Goal: Complete application form

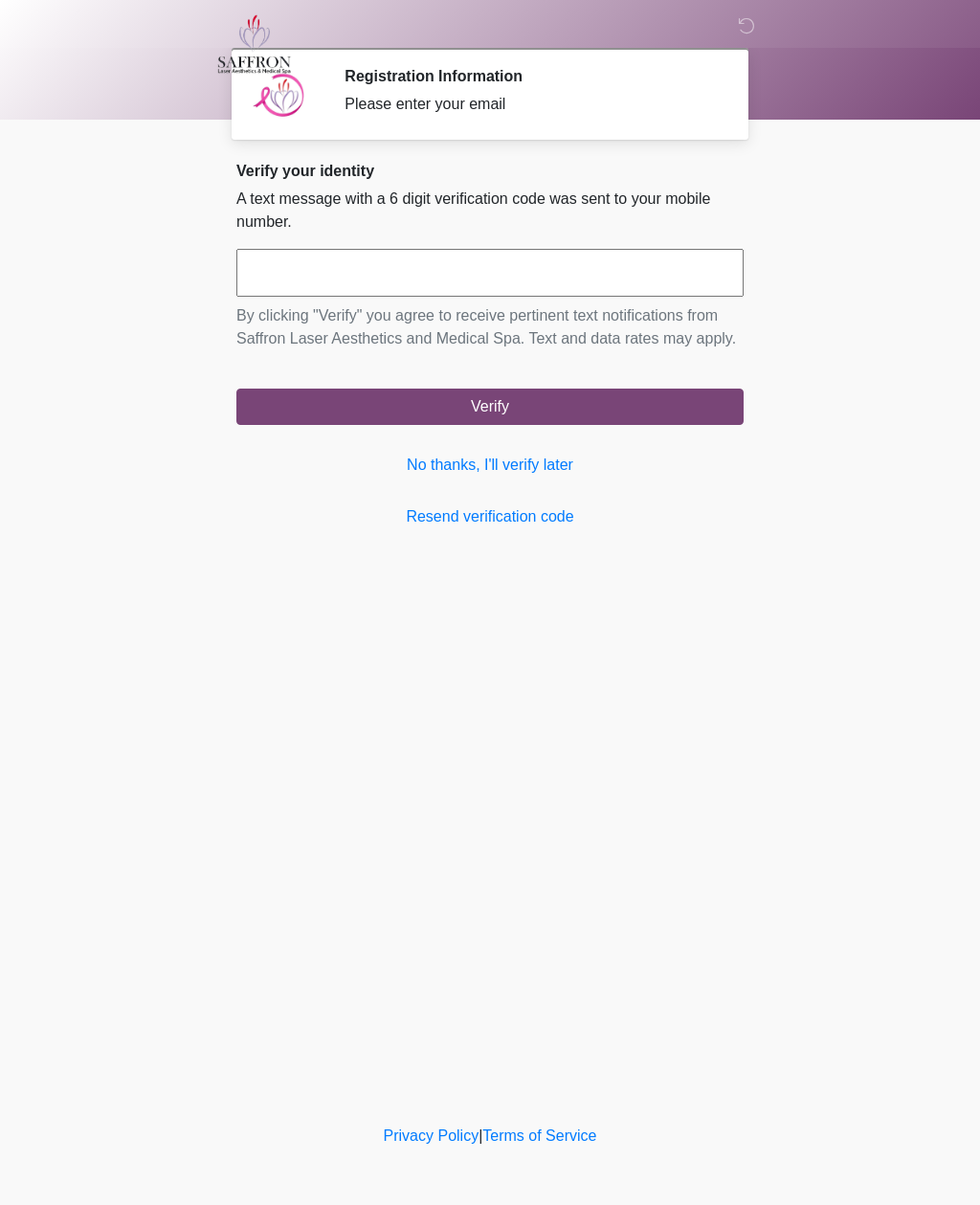
click at [373, 268] on input "text" at bounding box center [490, 272] width 508 height 48
type input "******"
click at [497, 425] on button "Verify" at bounding box center [490, 406] width 508 height 36
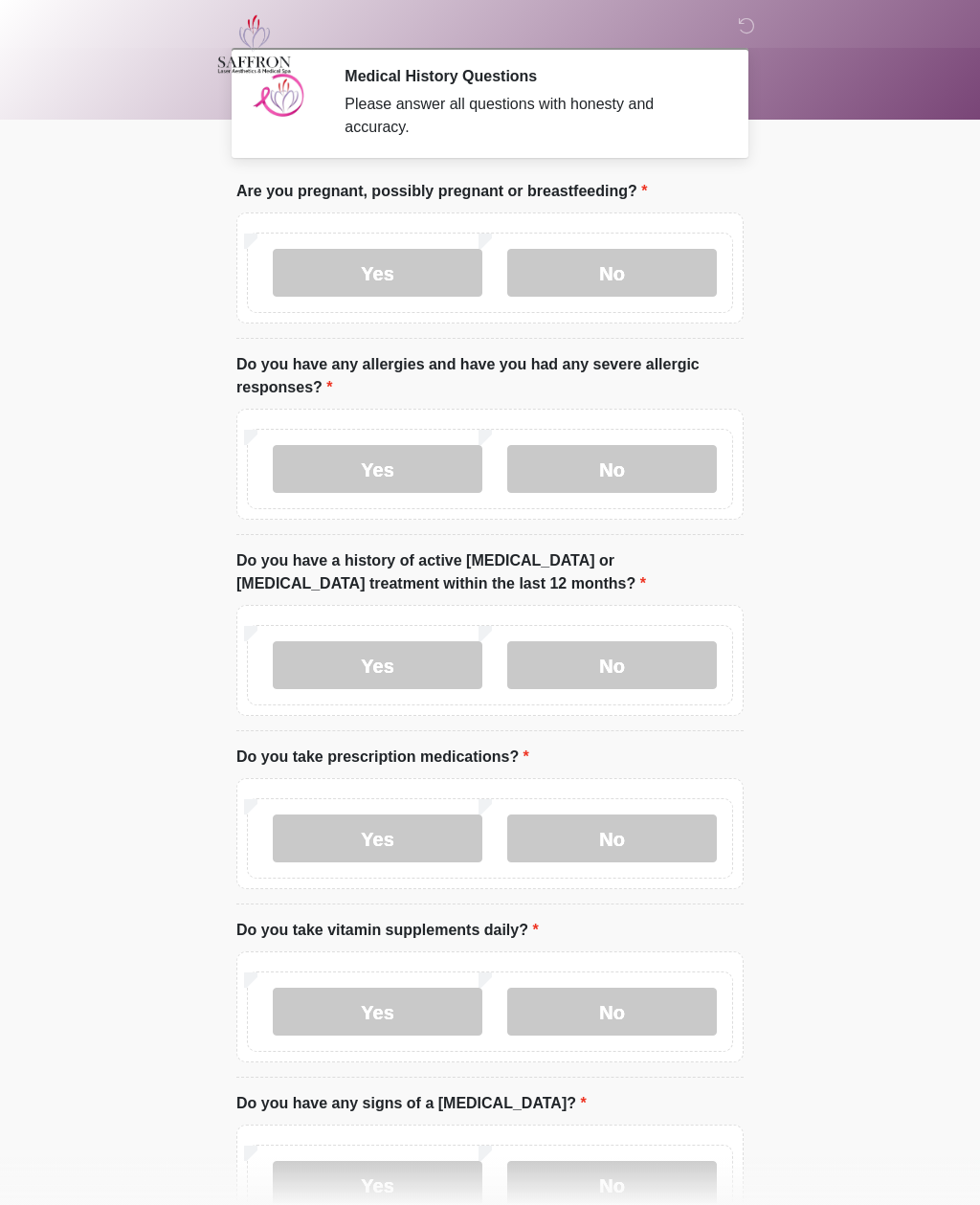
click at [612, 260] on label "No" at bounding box center [612, 272] width 209 height 48
click at [622, 459] on label "No" at bounding box center [612, 469] width 209 height 48
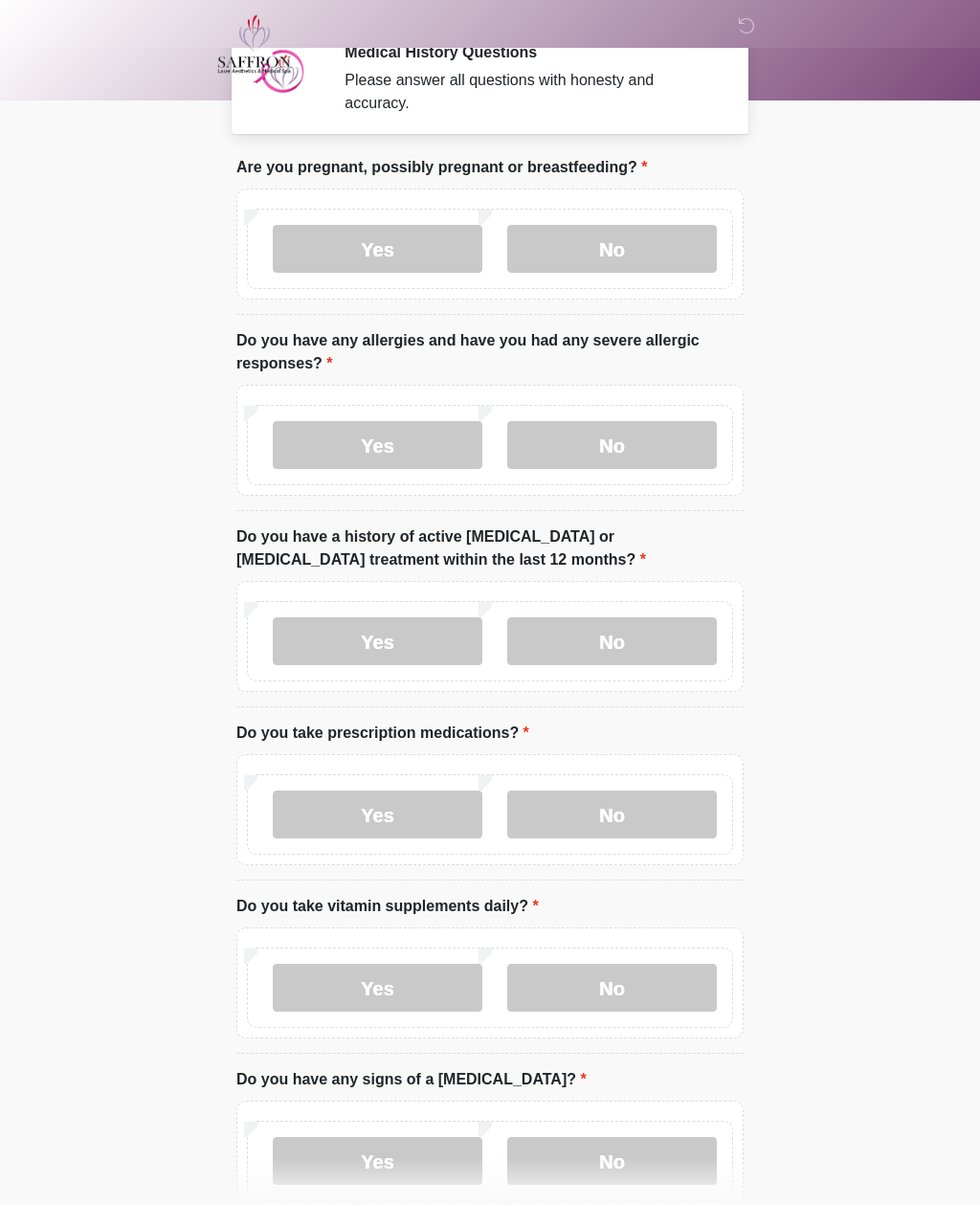
scroll to position [22, 0]
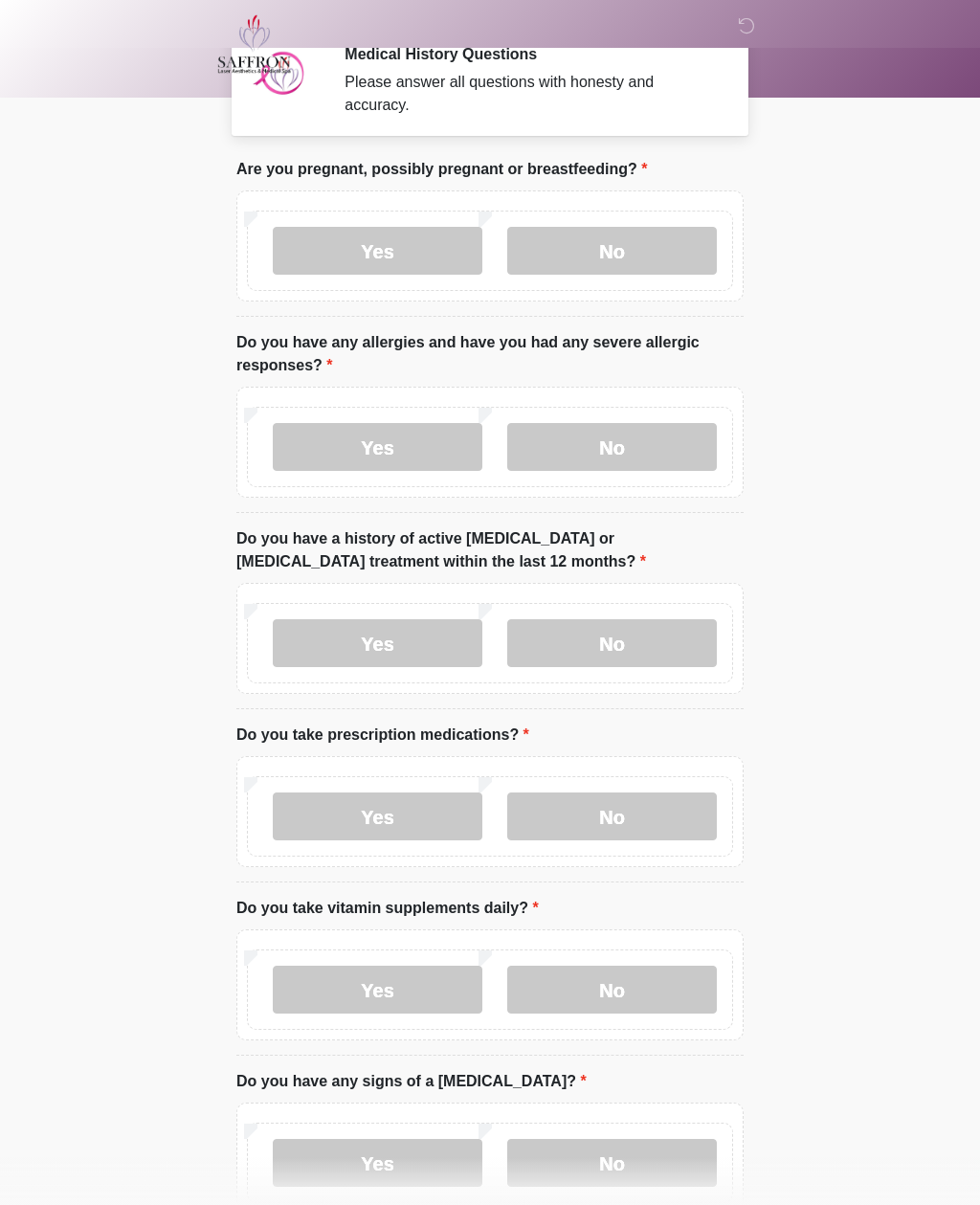
click at [625, 638] on label "No" at bounding box center [612, 643] width 209 height 48
click at [380, 808] on label "Yes" at bounding box center [378, 816] width 209 height 48
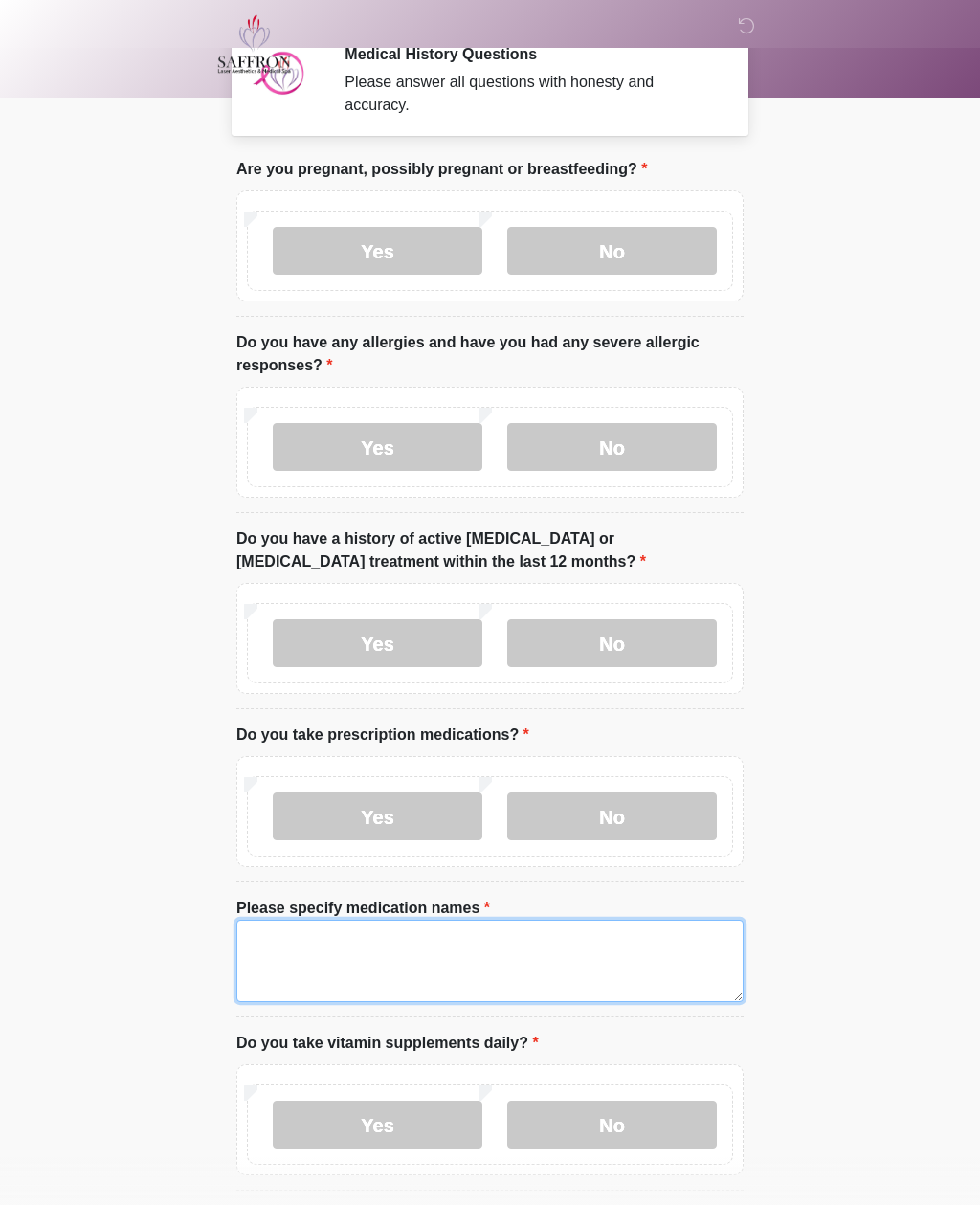
click at [319, 963] on textarea "Please specify medication names" at bounding box center [490, 961] width 508 height 82
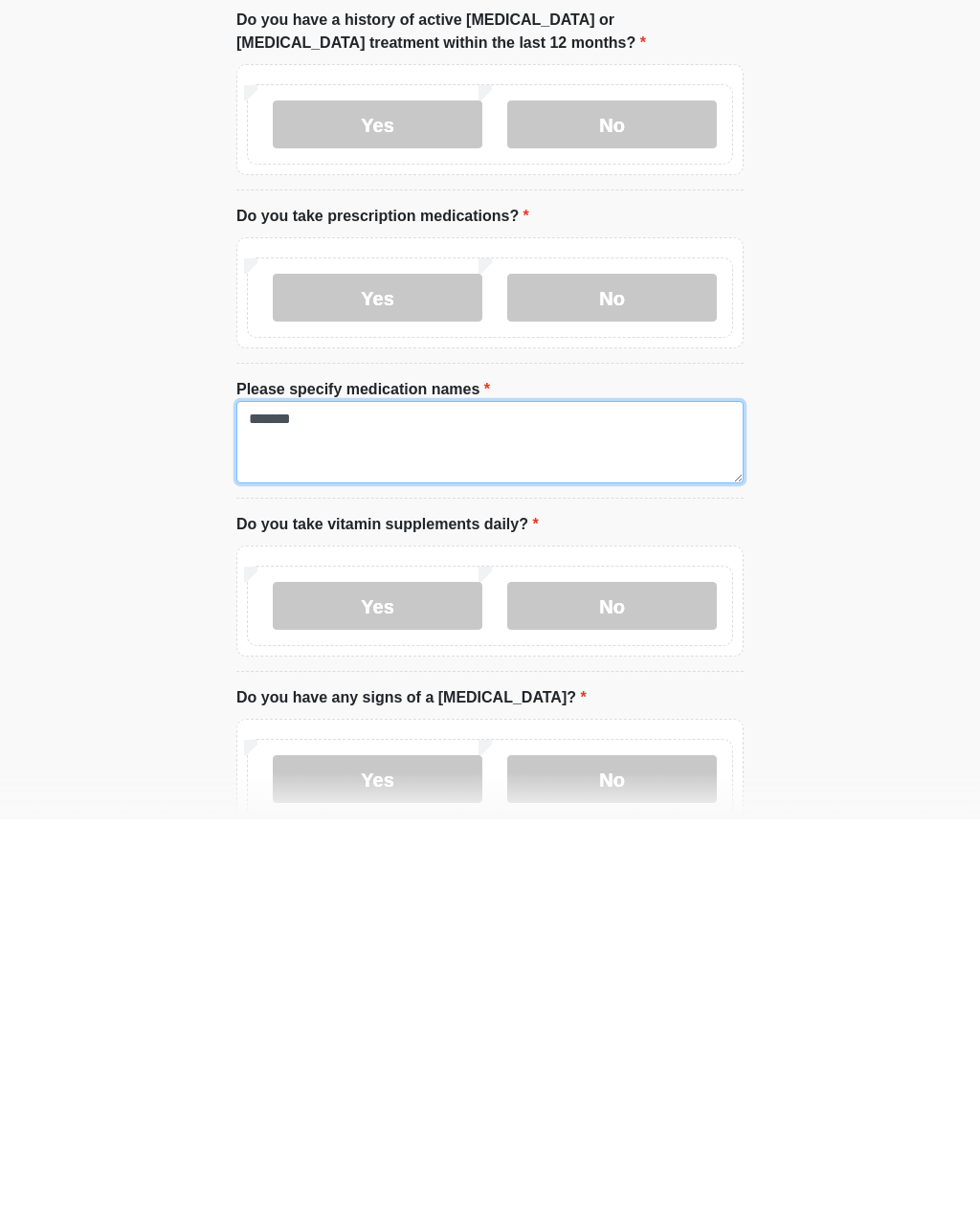
type textarea "*******"
click at [608, 967] on label "No" at bounding box center [612, 991] width 209 height 48
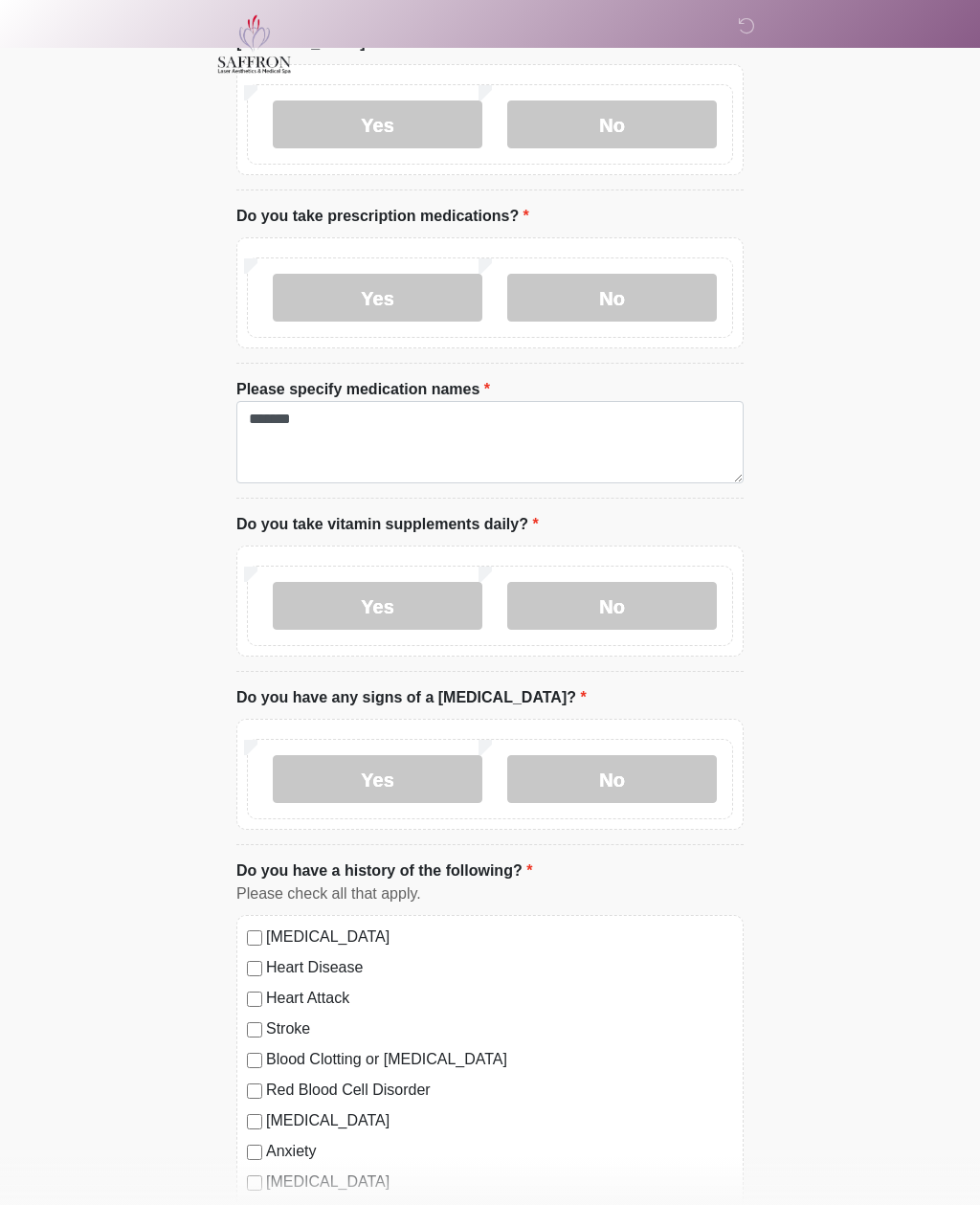
click at [609, 773] on label "No" at bounding box center [612, 779] width 209 height 48
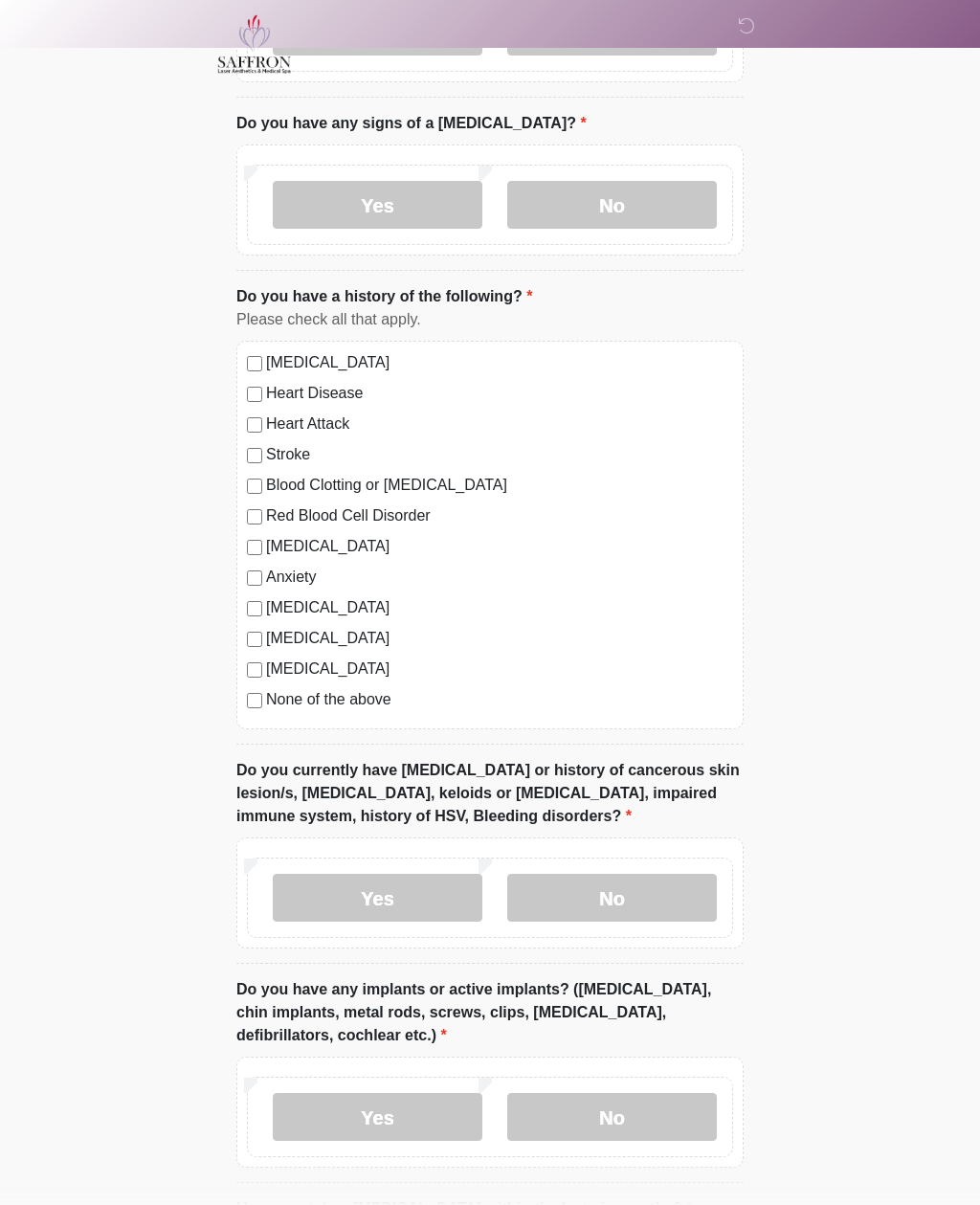
scroll to position [1129, 0]
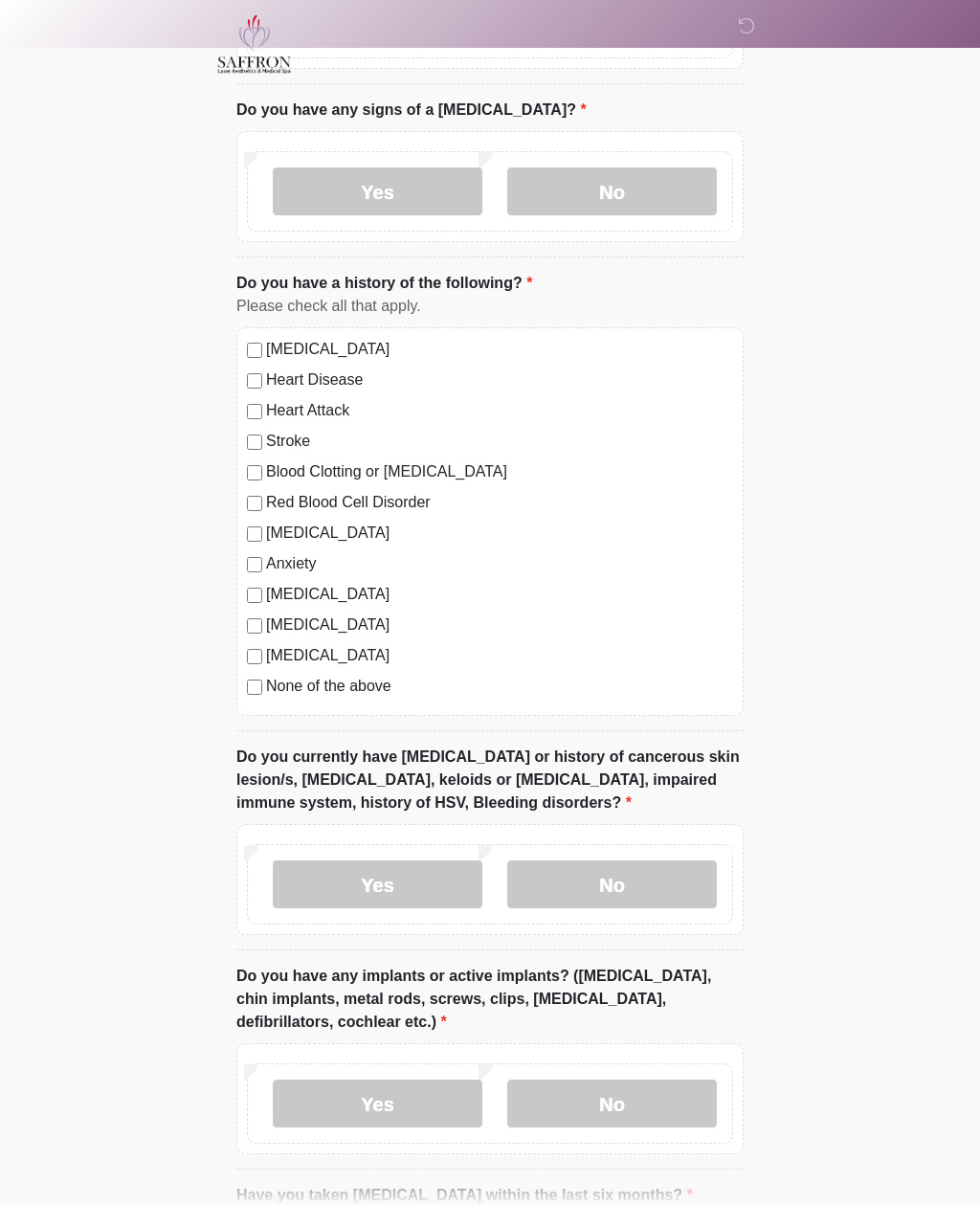
click at [614, 873] on label "No" at bounding box center [612, 884] width 209 height 48
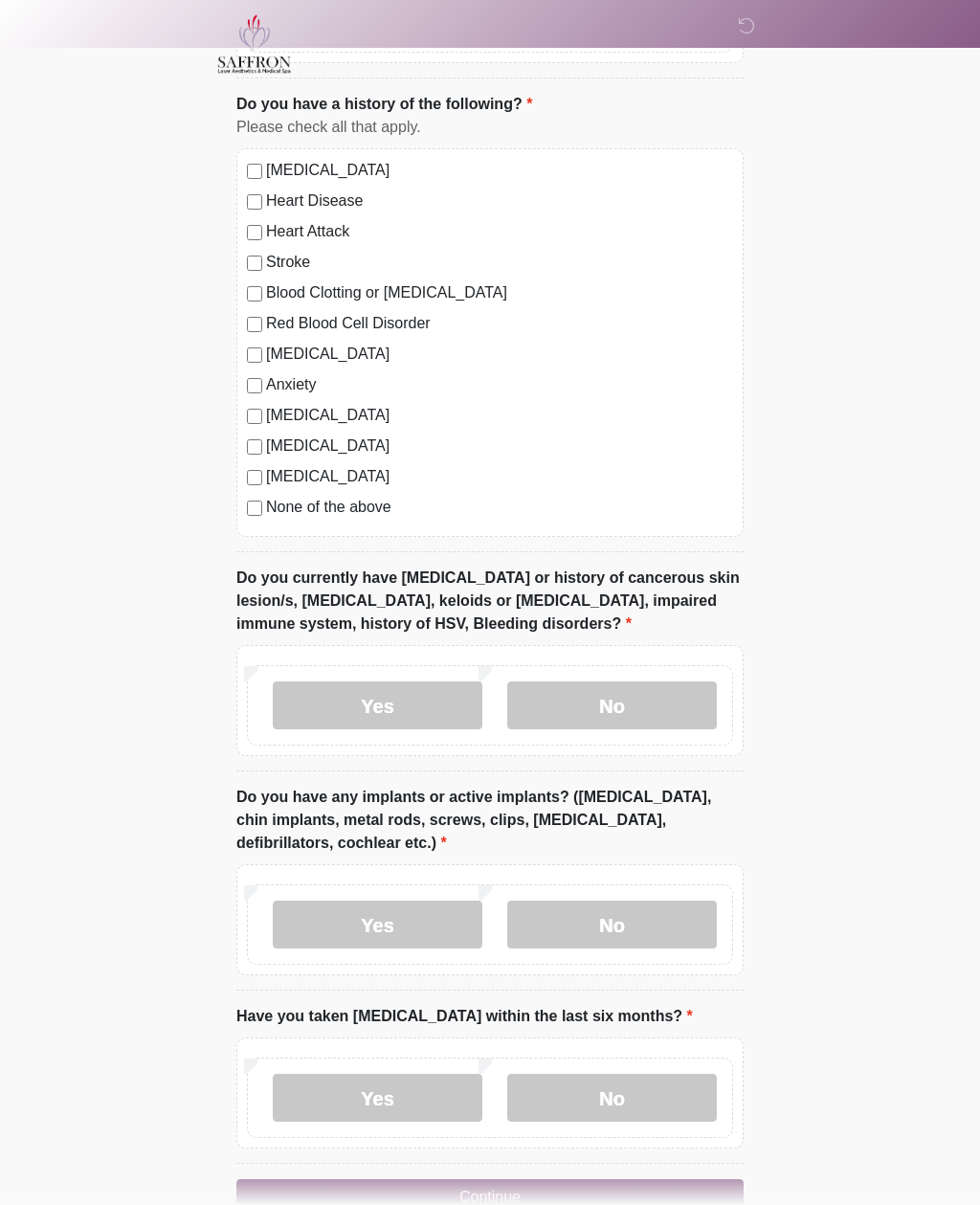
scroll to position [1310, 0]
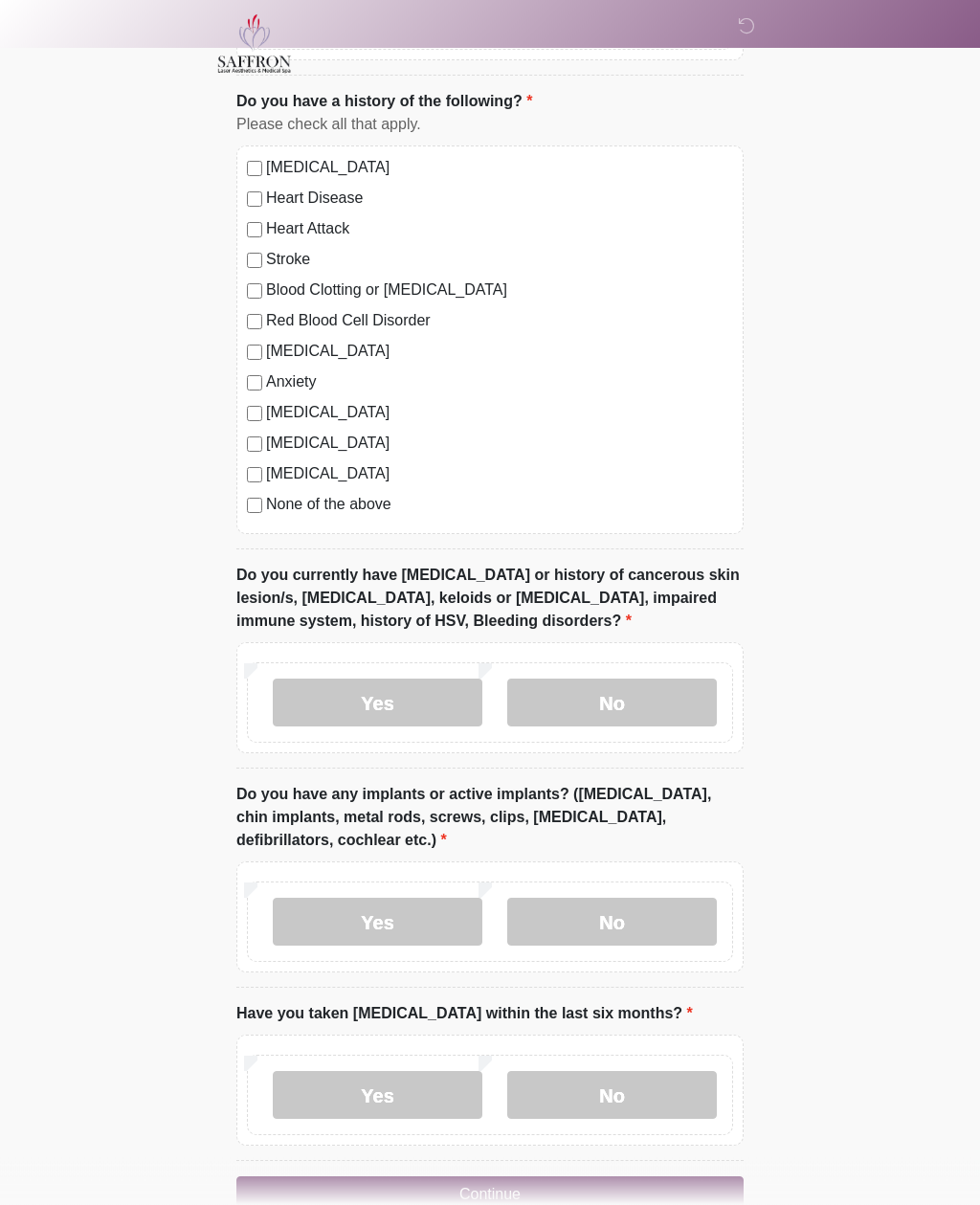
click at [591, 904] on label "No" at bounding box center [612, 922] width 209 height 48
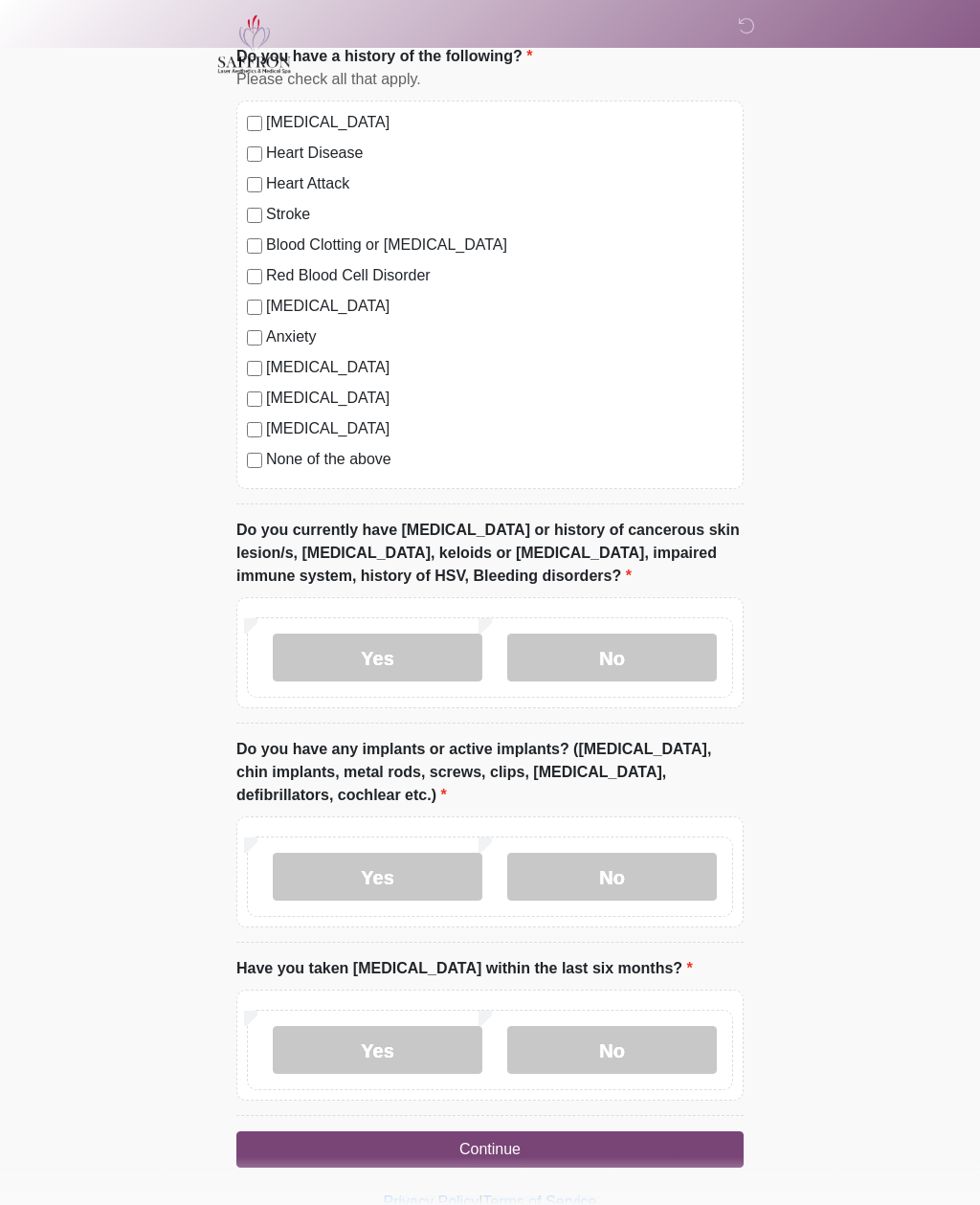
click at [604, 1048] on label "No" at bounding box center [612, 1049] width 209 height 48
click at [483, 1142] on button "Continue" at bounding box center [490, 1149] width 508 height 36
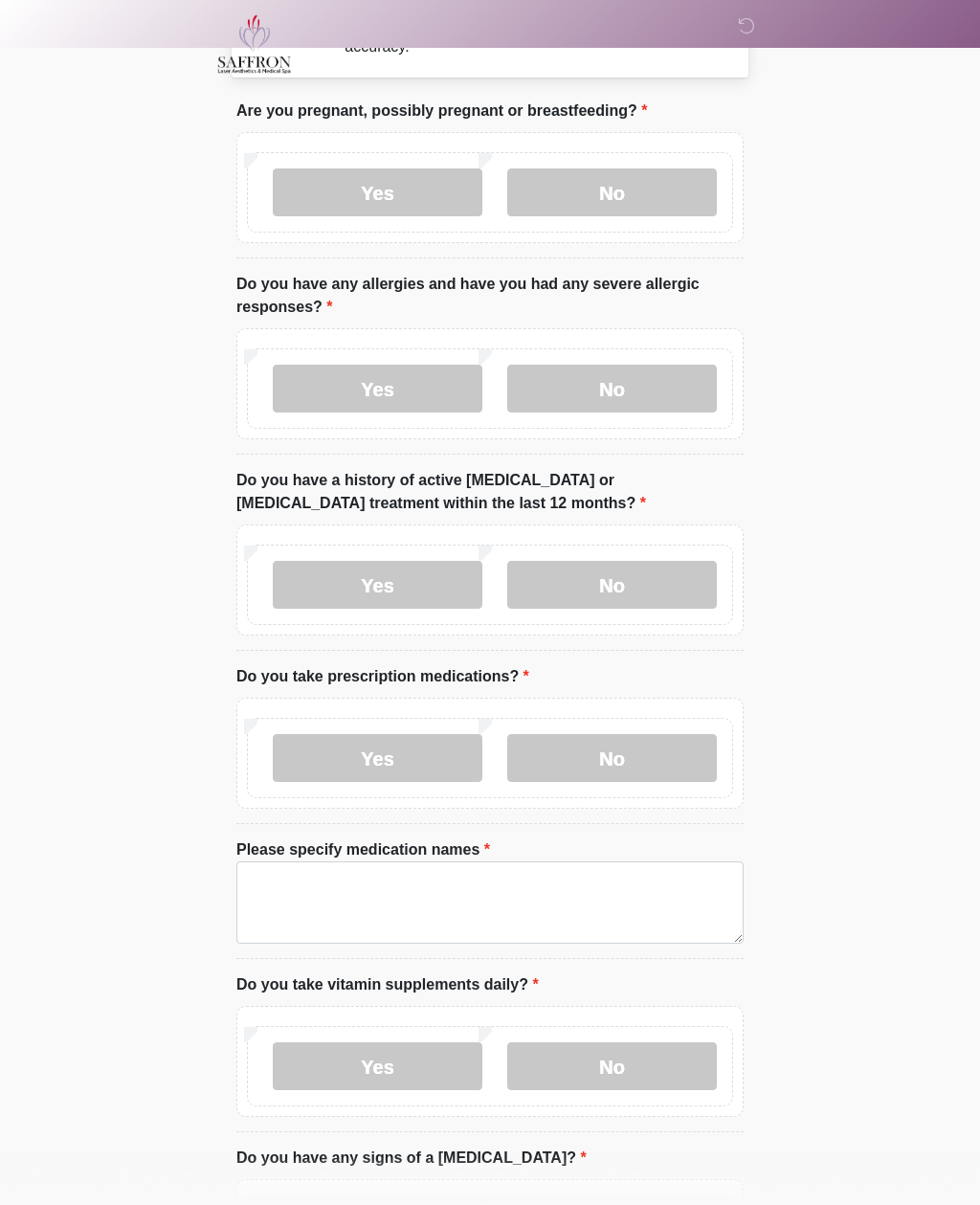
scroll to position [0, 0]
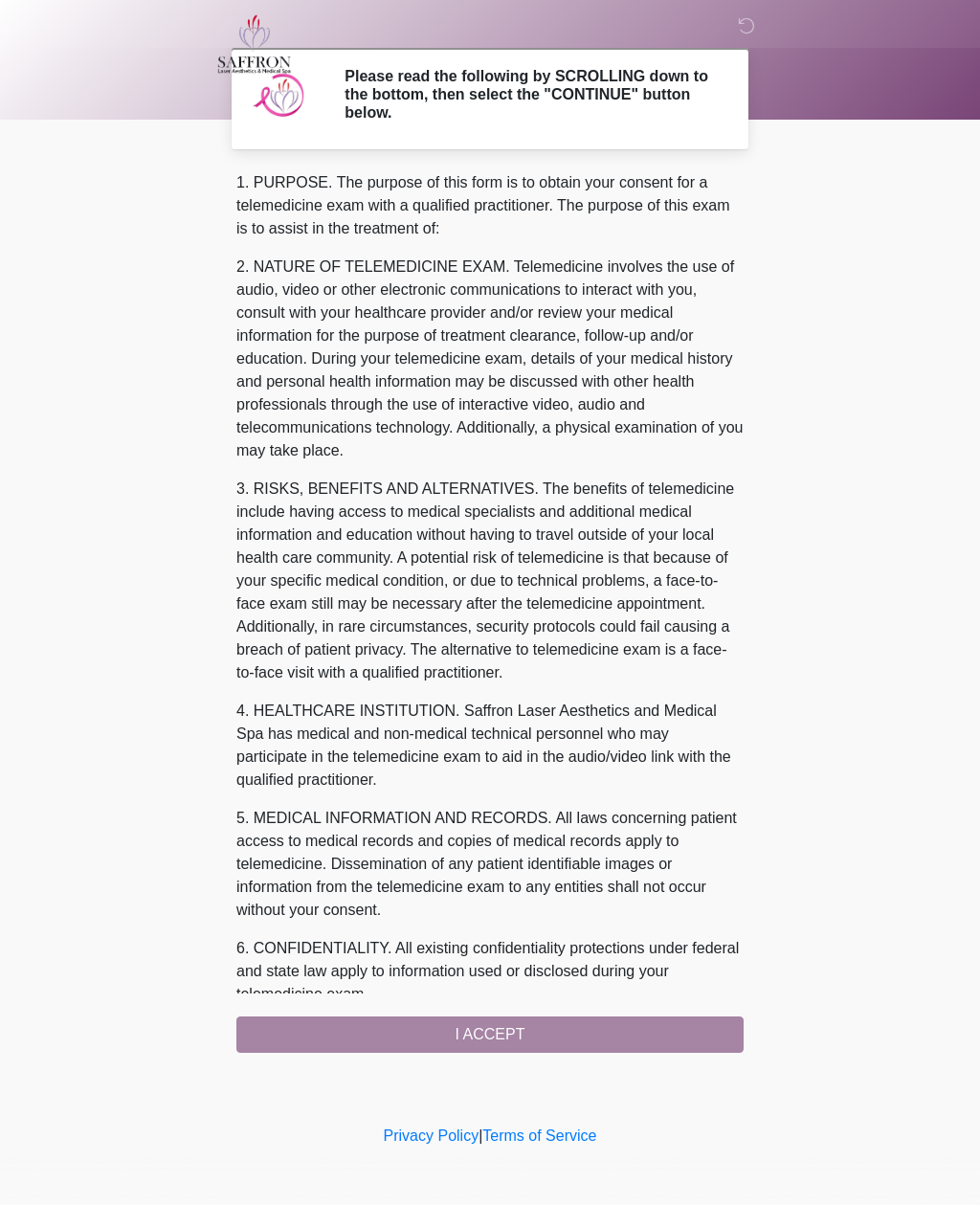
click at [477, 1033] on div "1. PURPOSE. The purpose of this form is to obtain your consent for a telemedici…" at bounding box center [490, 611] width 508 height 881
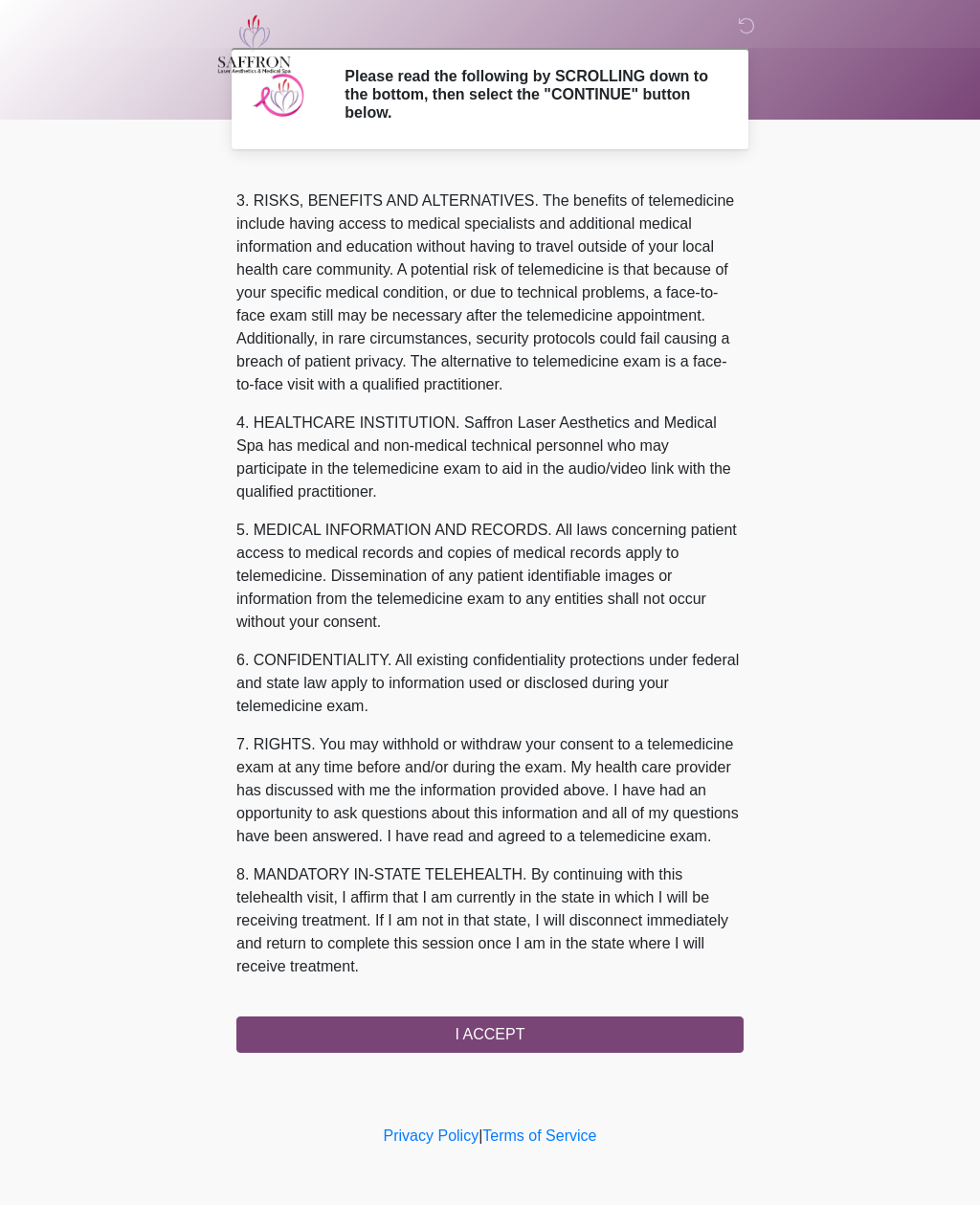
scroll to position [311, 0]
click at [492, 1034] on button "I ACCEPT" at bounding box center [490, 1034] width 508 height 36
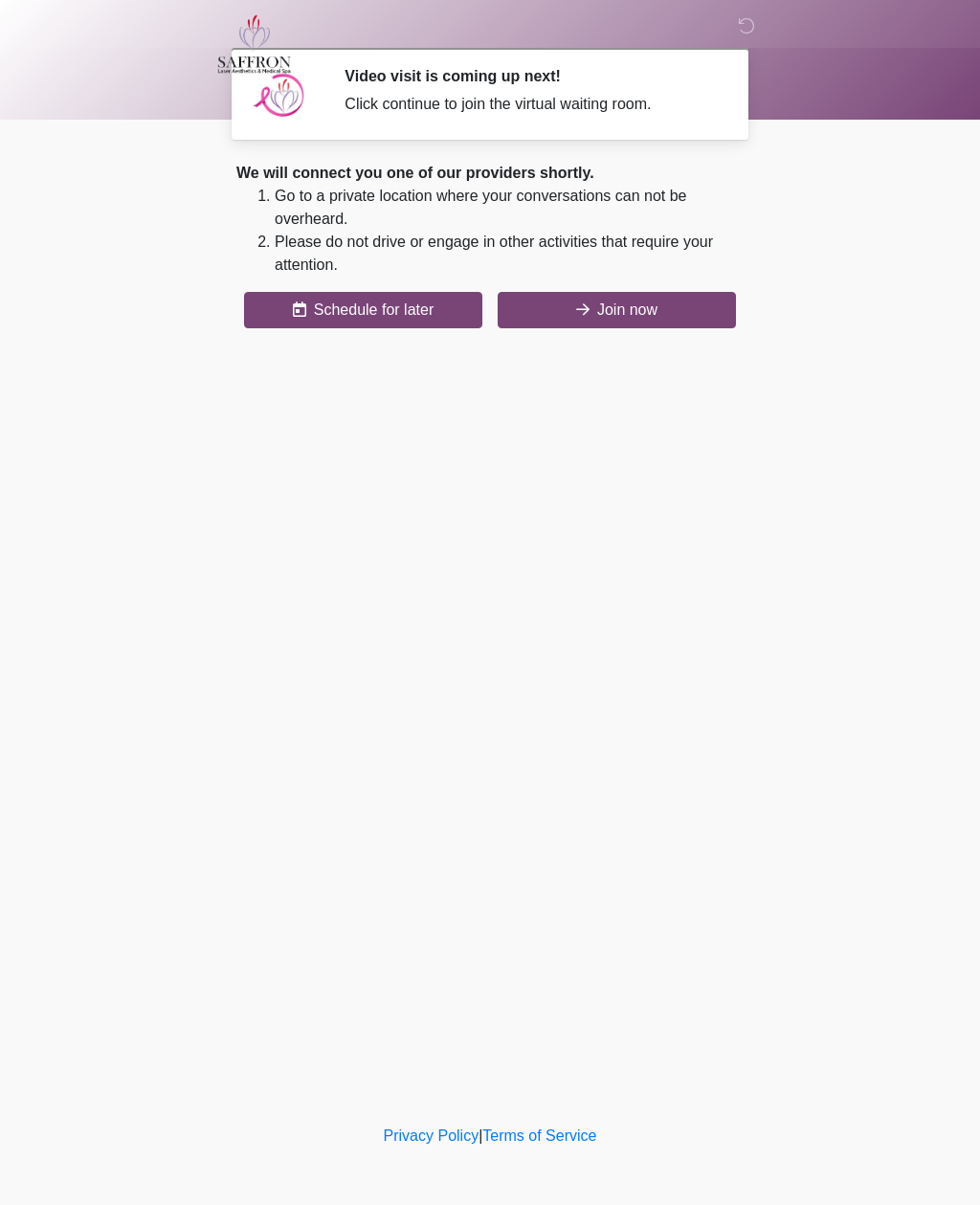
click at [608, 313] on button "Join now" at bounding box center [617, 310] width 239 height 36
click at [614, 313] on button "Join now" at bounding box center [617, 310] width 239 height 36
